Goal: Task Accomplishment & Management: Complete application form

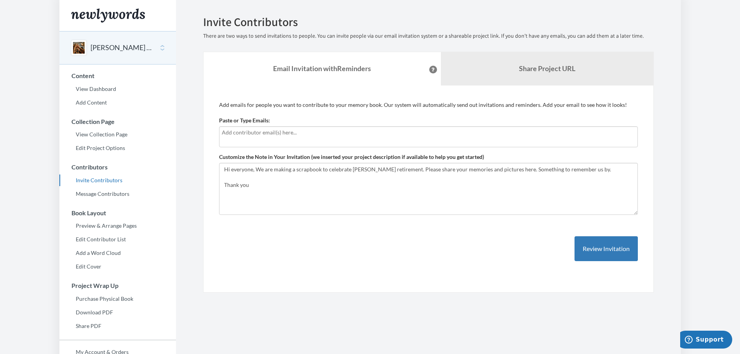
click at [256, 138] on div at bounding box center [428, 136] width 419 height 21
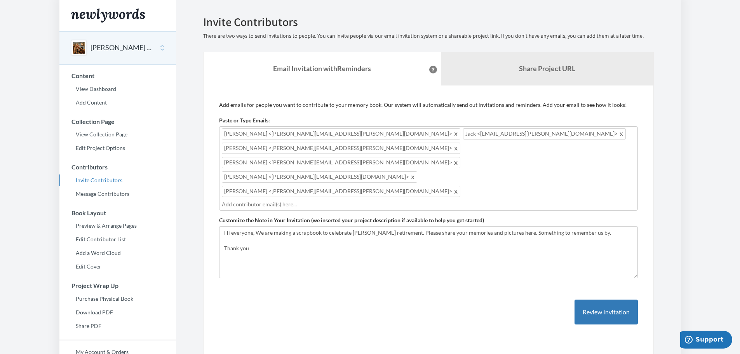
click at [305, 200] on input "text" at bounding box center [428, 204] width 413 height 9
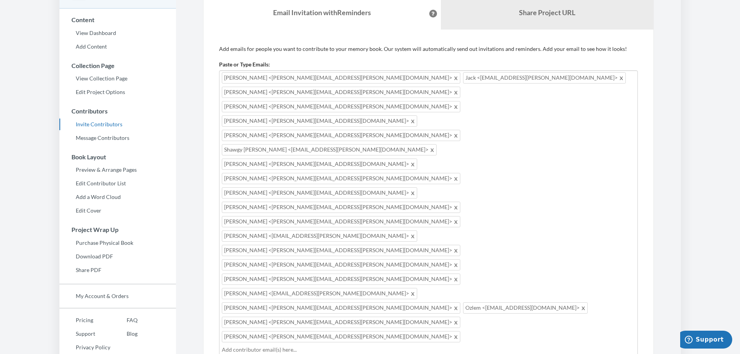
scroll to position [71, 0]
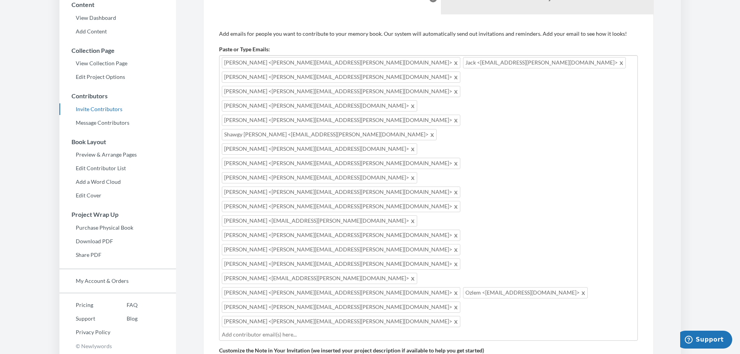
click at [538, 162] on div "[PERSON_NAME] <[PERSON_NAME][EMAIL_ADDRESS][PERSON_NAME][DOMAIN_NAME]> [PERSON_…" at bounding box center [428, 198] width 419 height 286
click at [525, 162] on div "[PERSON_NAME] <[PERSON_NAME][EMAIL_ADDRESS][PERSON_NAME][DOMAIN_NAME]> [PERSON_…" at bounding box center [428, 198] width 419 height 286
click at [299, 330] on input "text" at bounding box center [428, 334] width 413 height 9
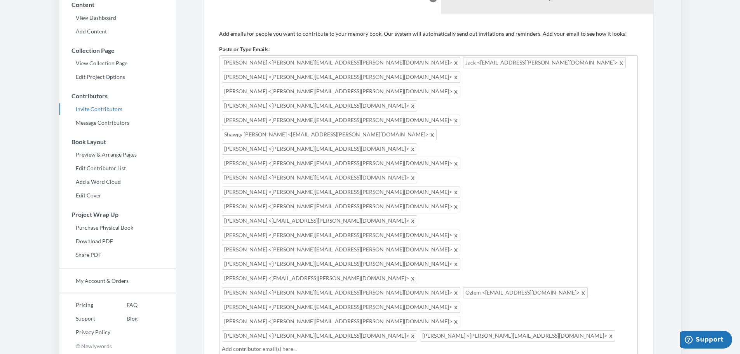
click at [360, 345] on input "text" at bounding box center [428, 349] width 413 height 9
click at [504, 195] on div "[PERSON_NAME] <[PERSON_NAME][EMAIL_ADDRESS][PERSON_NAME][DOMAIN_NAME]> [PERSON_…" at bounding box center [428, 226] width 419 height 343
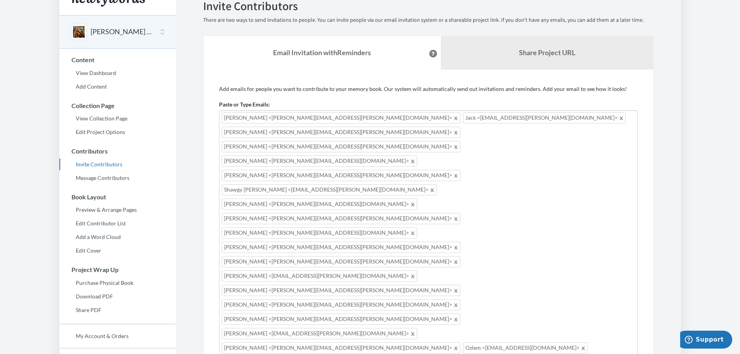
scroll to position [0, 0]
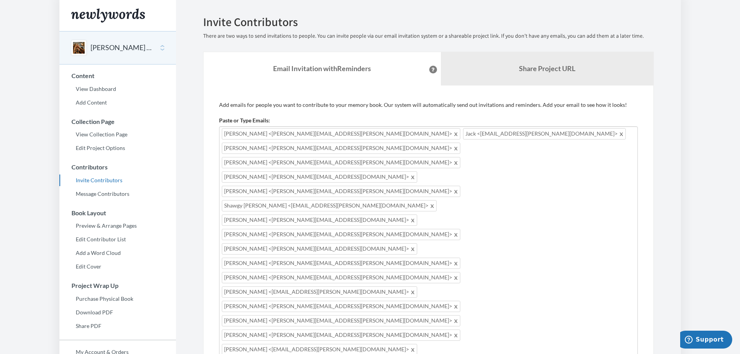
click at [602, 279] on div "[PERSON_NAME] <[PERSON_NAME][EMAIL_ADDRESS][PERSON_NAME][DOMAIN_NAME]> [PERSON_…" at bounding box center [428, 319] width 419 height 386
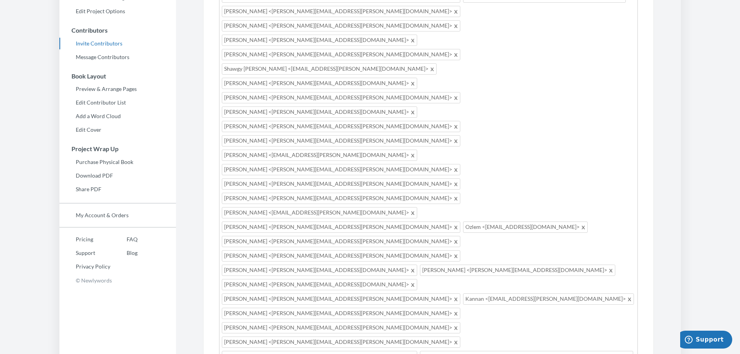
scroll to position [155, 0]
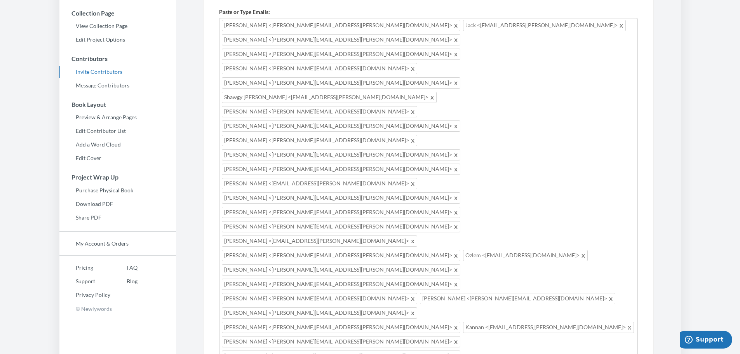
scroll to position [117, 0]
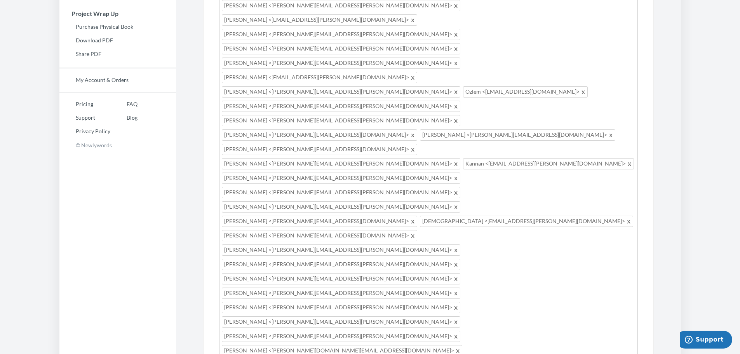
scroll to position [311, 0]
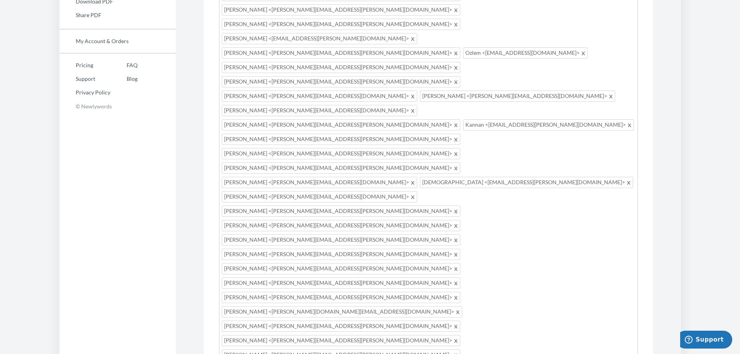
click at [501, 186] on div "[PERSON_NAME] <[PERSON_NAME][EMAIL_ADDRESS][PERSON_NAME][DOMAIN_NAME]> [PERSON_…" at bounding box center [428, 231] width 419 height 832
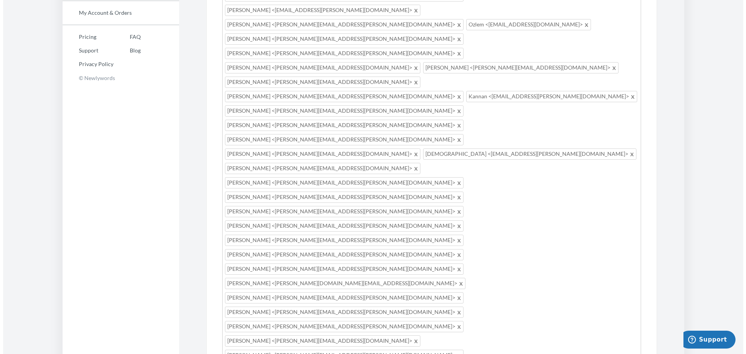
scroll to position [342, 0]
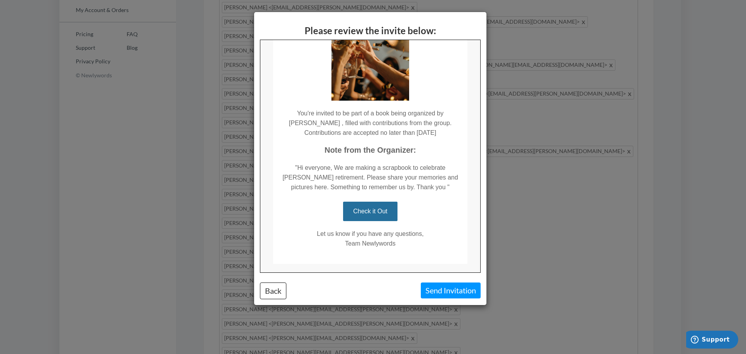
scroll to position [78, 0]
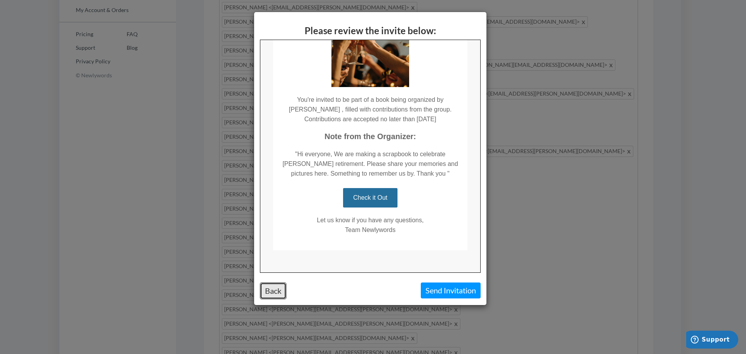
click at [276, 285] on button "Back" at bounding box center [273, 290] width 26 height 17
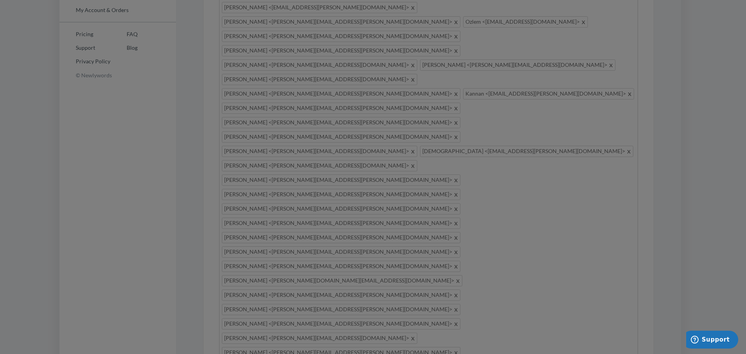
scroll to position [0, 0]
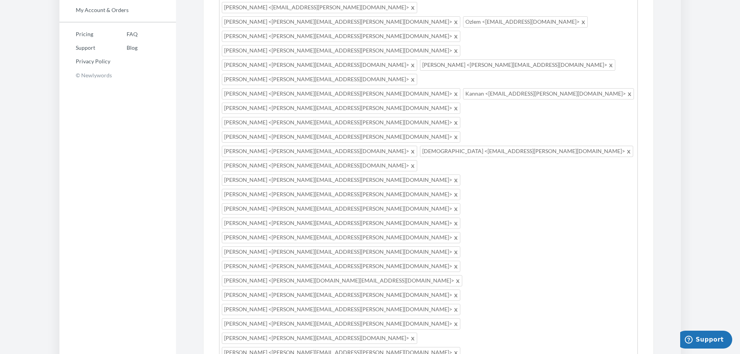
click at [498, 176] on div "[PERSON_NAME] <[PERSON_NAME][EMAIL_ADDRESS][PERSON_NAME][DOMAIN_NAME]> [PERSON_…" at bounding box center [428, 221] width 419 height 875
click at [500, 180] on div "[PERSON_NAME] <[PERSON_NAME][EMAIL_ADDRESS][PERSON_NAME][DOMAIN_NAME]> [PERSON_…" at bounding box center [428, 221] width 419 height 875
click at [505, 183] on div "[PERSON_NAME] <[PERSON_NAME][EMAIL_ADDRESS][PERSON_NAME][DOMAIN_NAME]> [PERSON_…" at bounding box center [428, 221] width 419 height 875
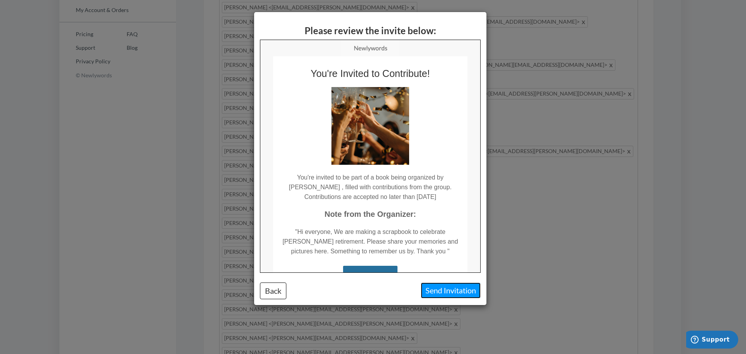
click at [444, 289] on button "Send Invitation" at bounding box center [451, 290] width 60 height 16
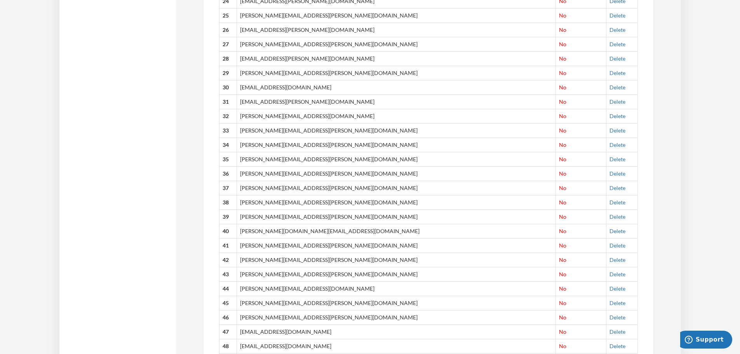
scroll to position [678, 0]
